Goal: Find specific page/section: Find specific page/section

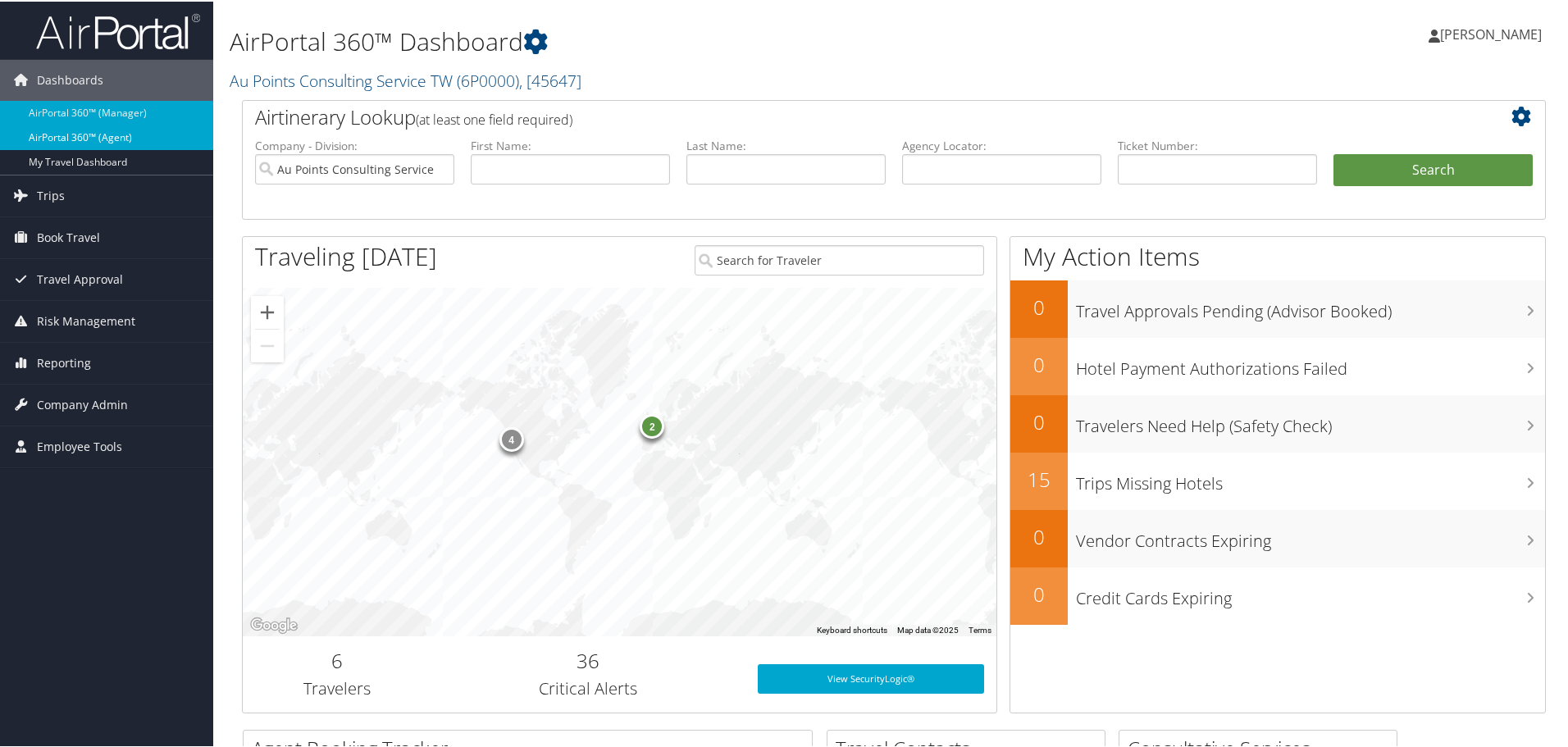
click at [131, 129] on link "AirPortal 360™ (Agent)" at bounding box center [107, 136] width 214 height 25
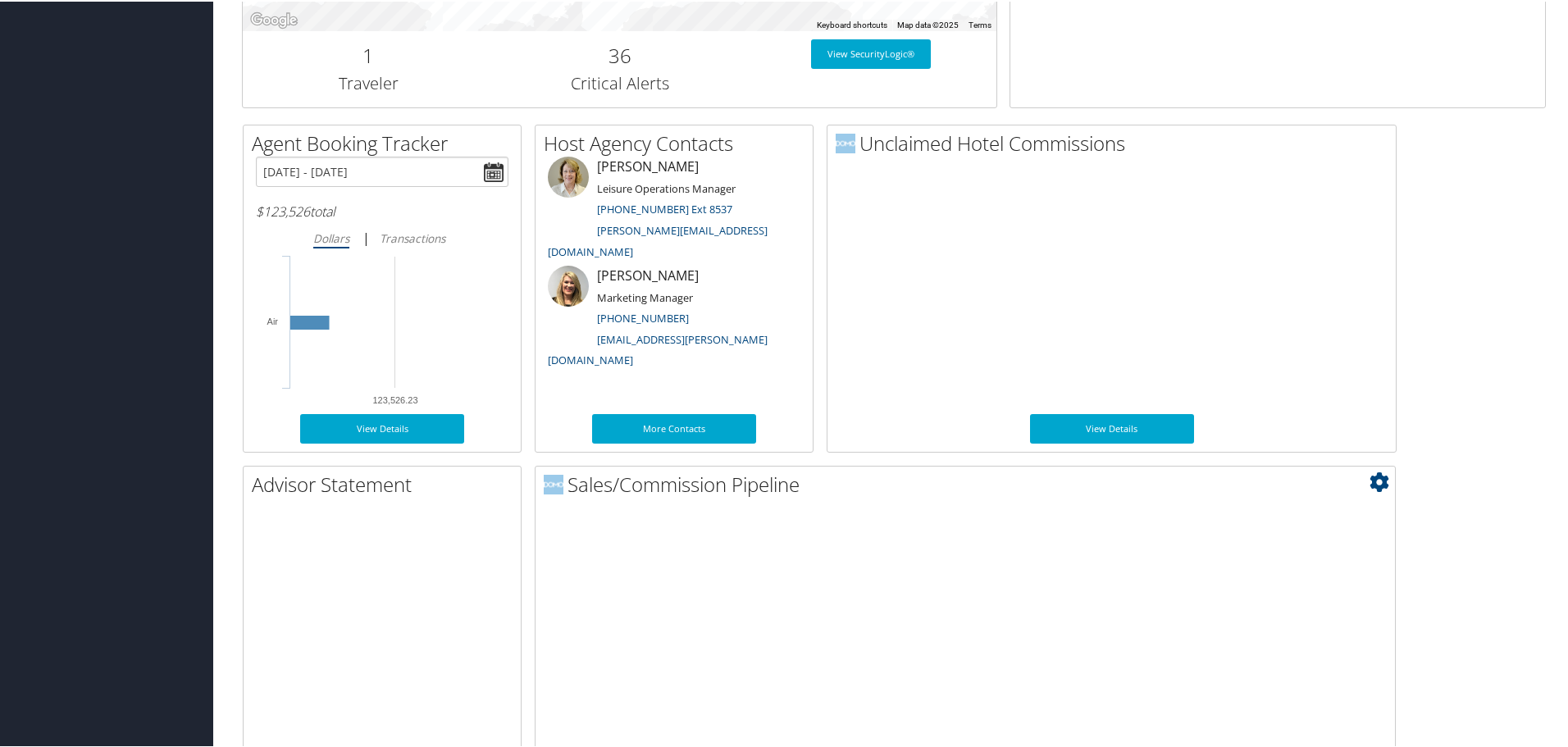
scroll to position [799, 0]
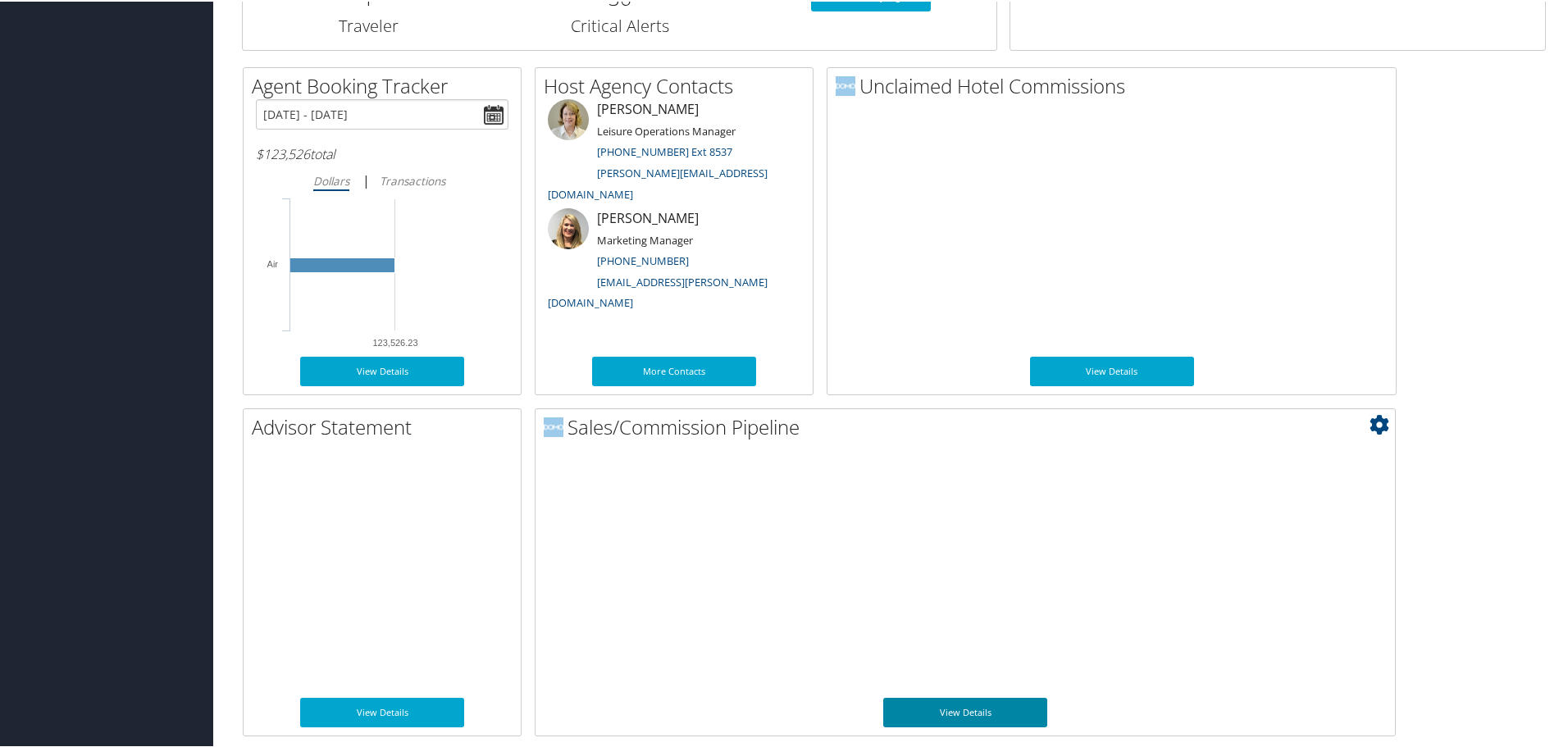
click at [996, 707] on link "View Details" at bounding box center [965, 711] width 164 height 30
